Goal: Transaction & Acquisition: Book appointment/travel/reservation

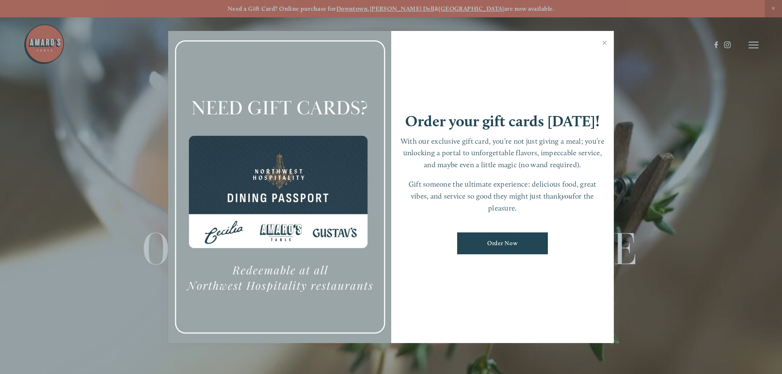
click at [422, 7] on div at bounding box center [391, 187] width 782 height 374
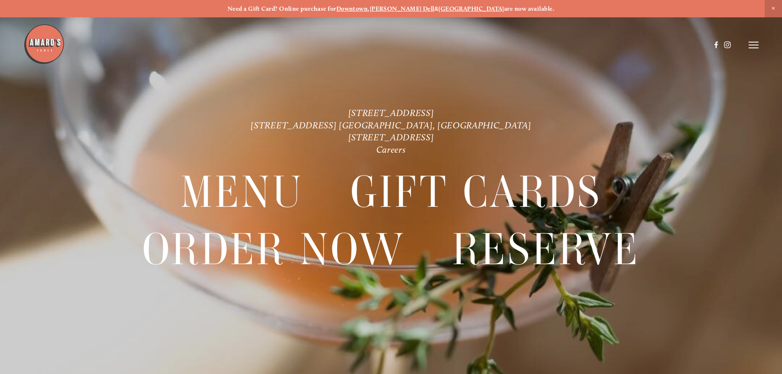
click at [422, 7] on strong "[PERSON_NAME] Dell" at bounding box center [402, 8] width 65 height 7
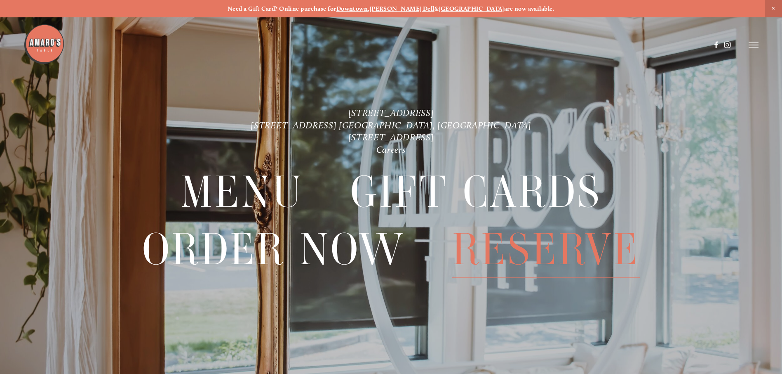
click at [544, 248] on span "Reserve" at bounding box center [546, 249] width 188 height 57
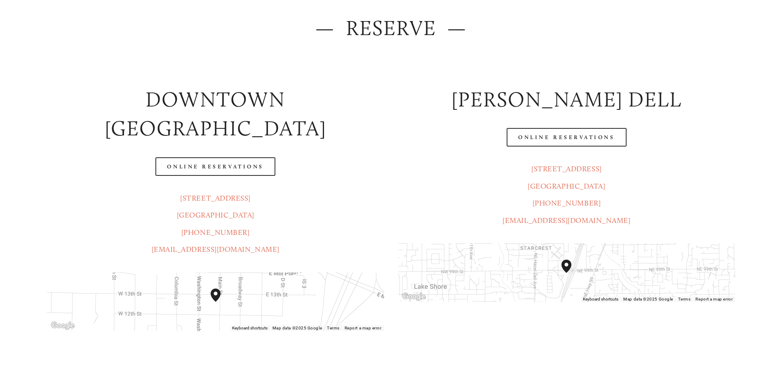
scroll to position [165, 0]
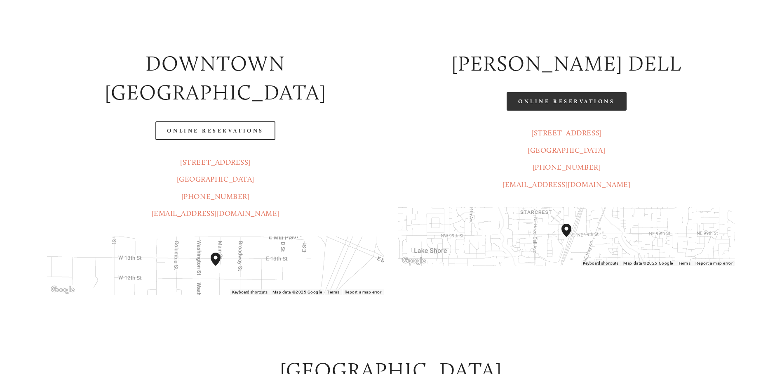
click at [562, 104] on link "Online Reservations" at bounding box center [567, 101] width 120 height 19
click at [574, 103] on link "Online Reservations" at bounding box center [567, 101] width 120 height 19
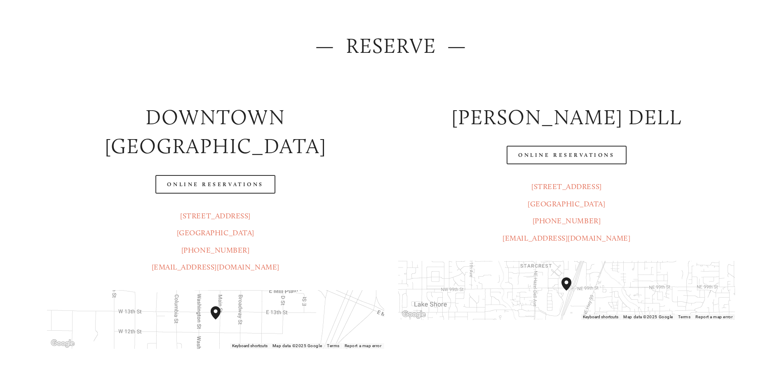
scroll to position [124, 0]
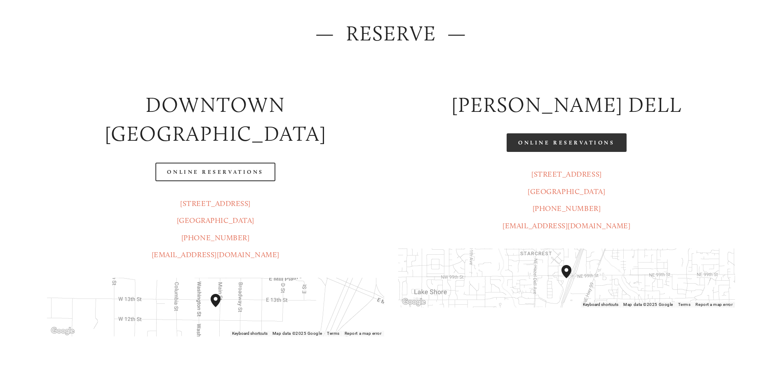
click at [572, 144] on link "Online Reservations" at bounding box center [567, 142] width 120 height 19
